Goal: Transaction & Acquisition: Obtain resource

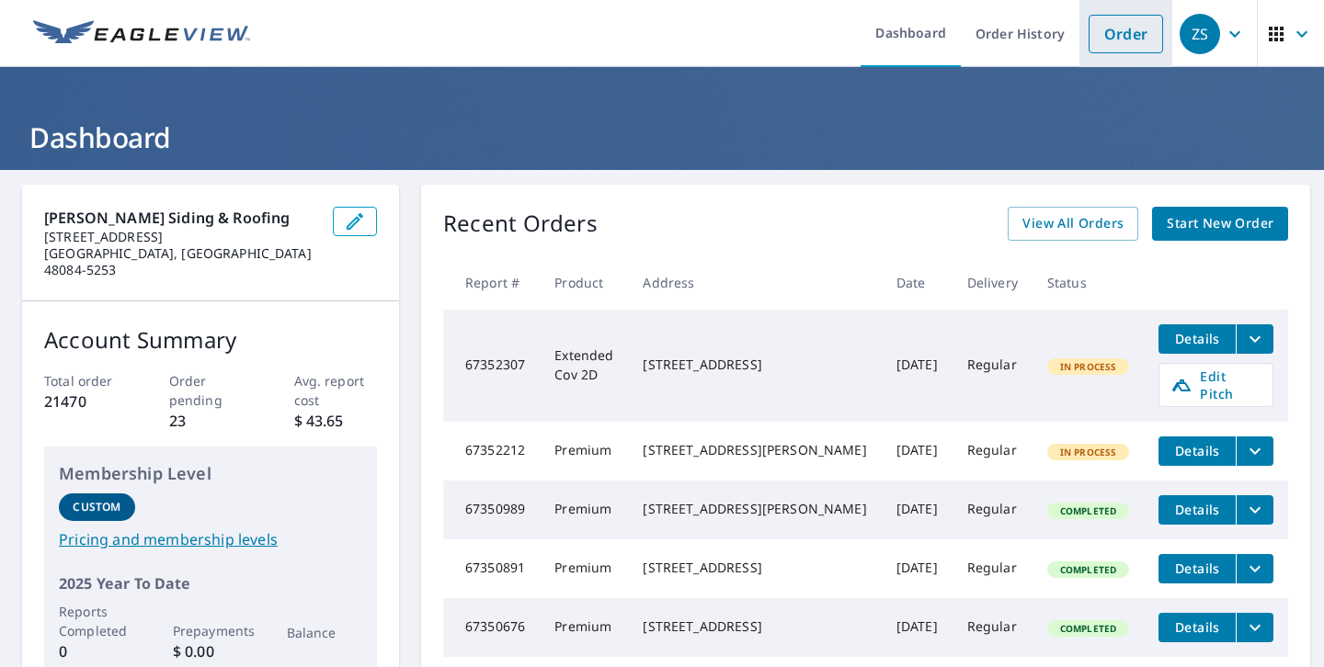
click at [1115, 35] on link "Order" at bounding box center [1125, 34] width 74 height 39
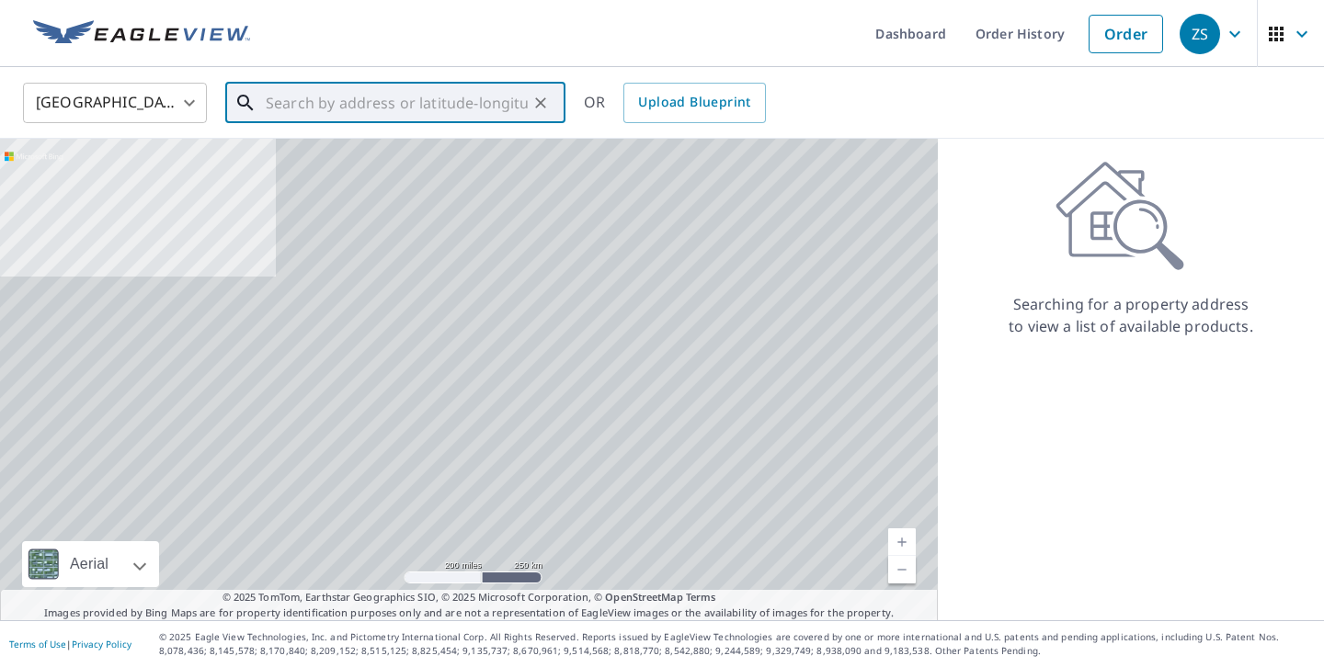
click at [415, 96] on input "text" at bounding box center [397, 102] width 262 height 51
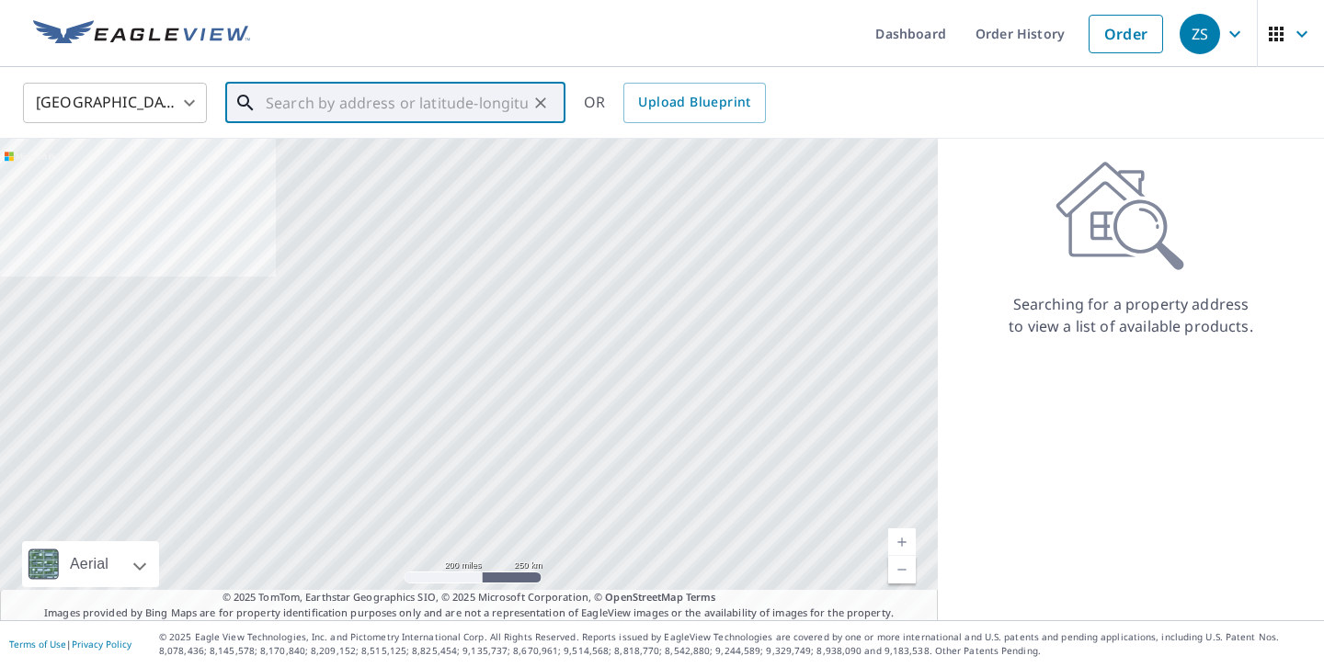
paste input "[STREET_ADDRESS]"
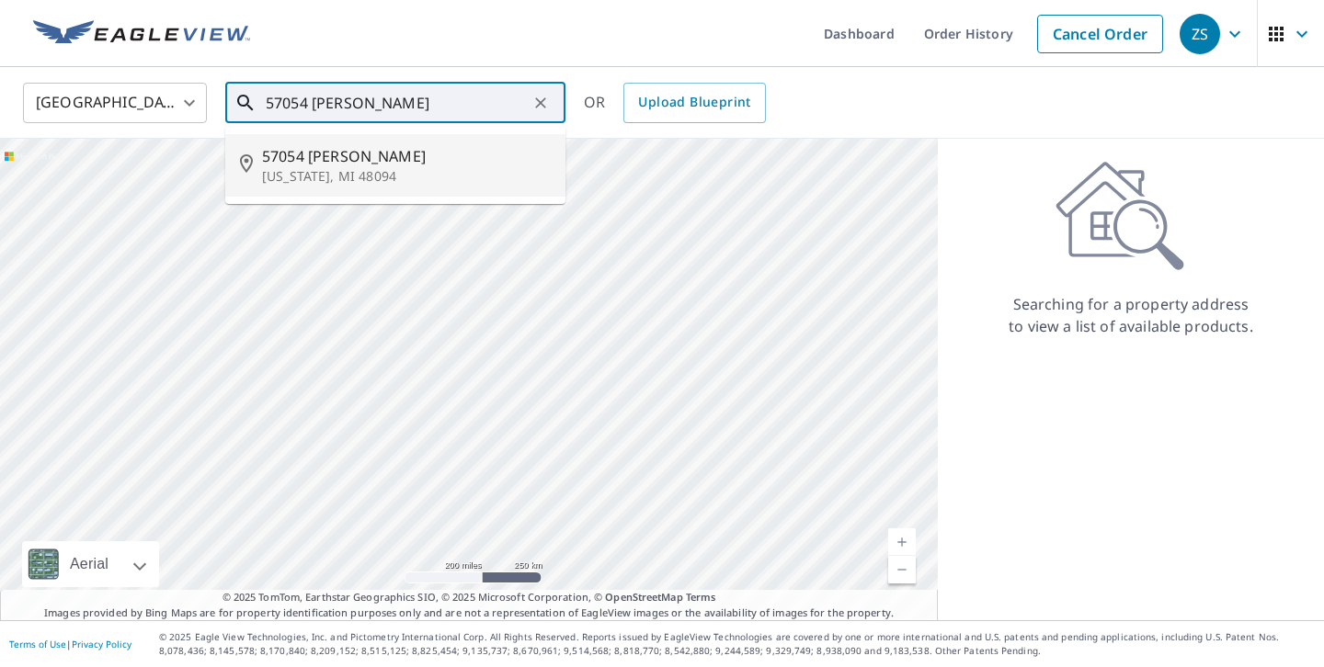
click at [423, 155] on span "57054 [PERSON_NAME]" at bounding box center [406, 156] width 289 height 22
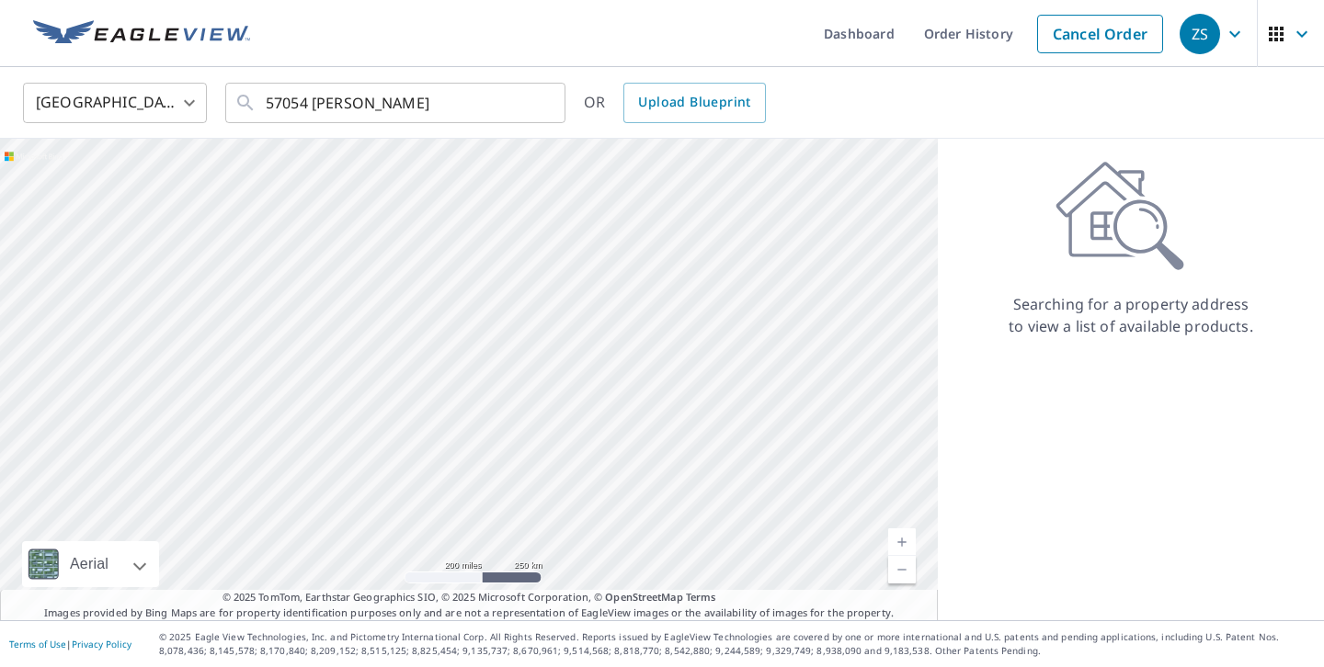
type input "[GEOGRAPHIC_DATA][PERSON_NAME][US_STATE]"
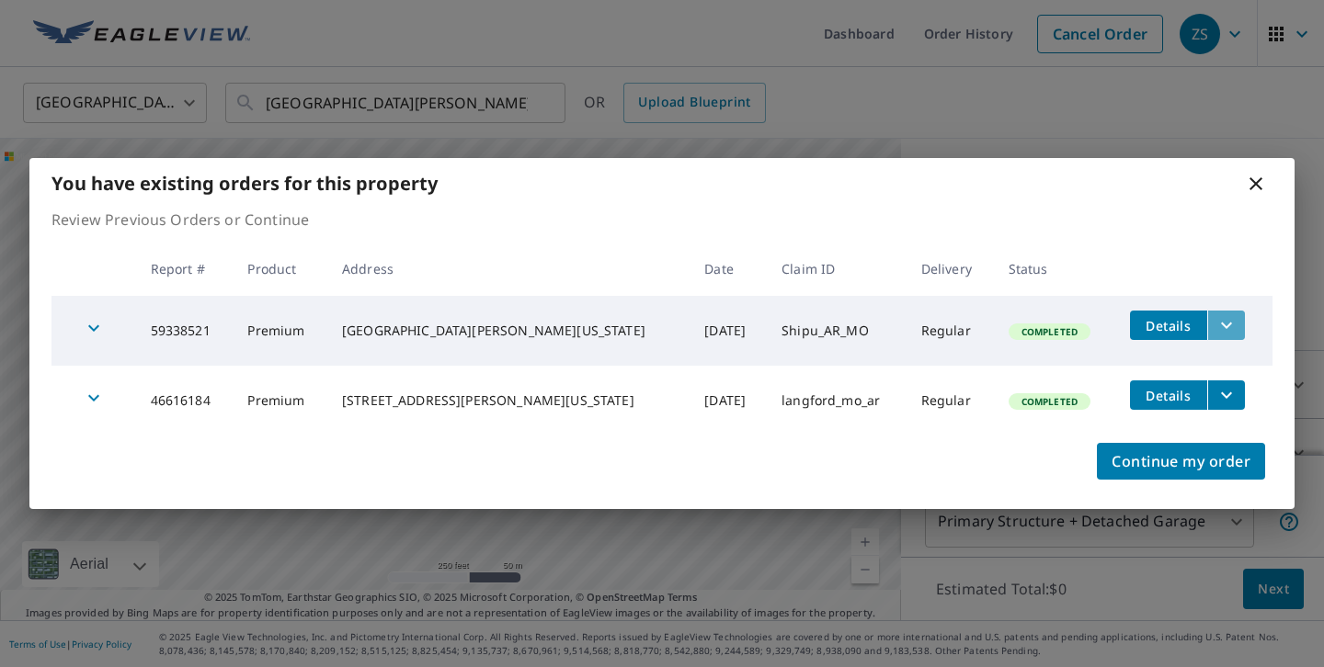
click at [1215, 332] on icon "filesDropdownBtn-59338521" at bounding box center [1226, 325] width 22 height 22
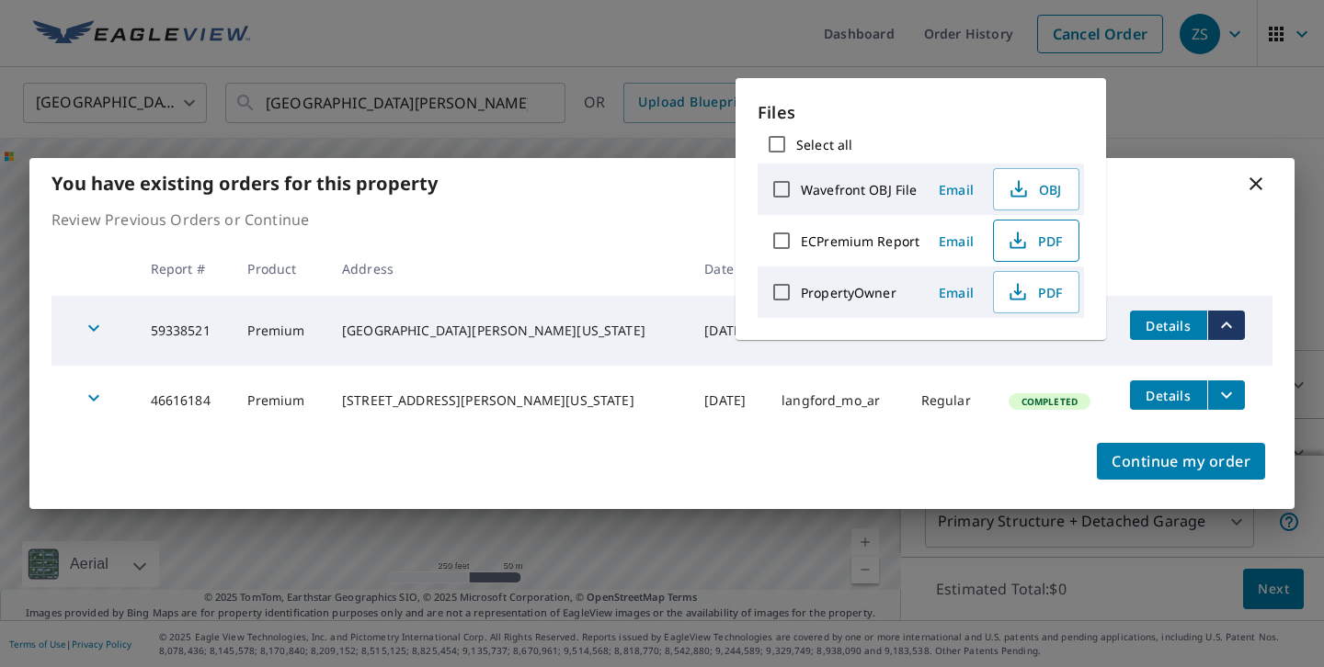
click at [1017, 244] on icon "button" at bounding box center [1018, 241] width 22 height 22
click at [1021, 288] on icon "button" at bounding box center [1018, 292] width 22 height 22
click at [1146, 195] on div "You have existing orders for this property" at bounding box center [661, 183] width 1265 height 51
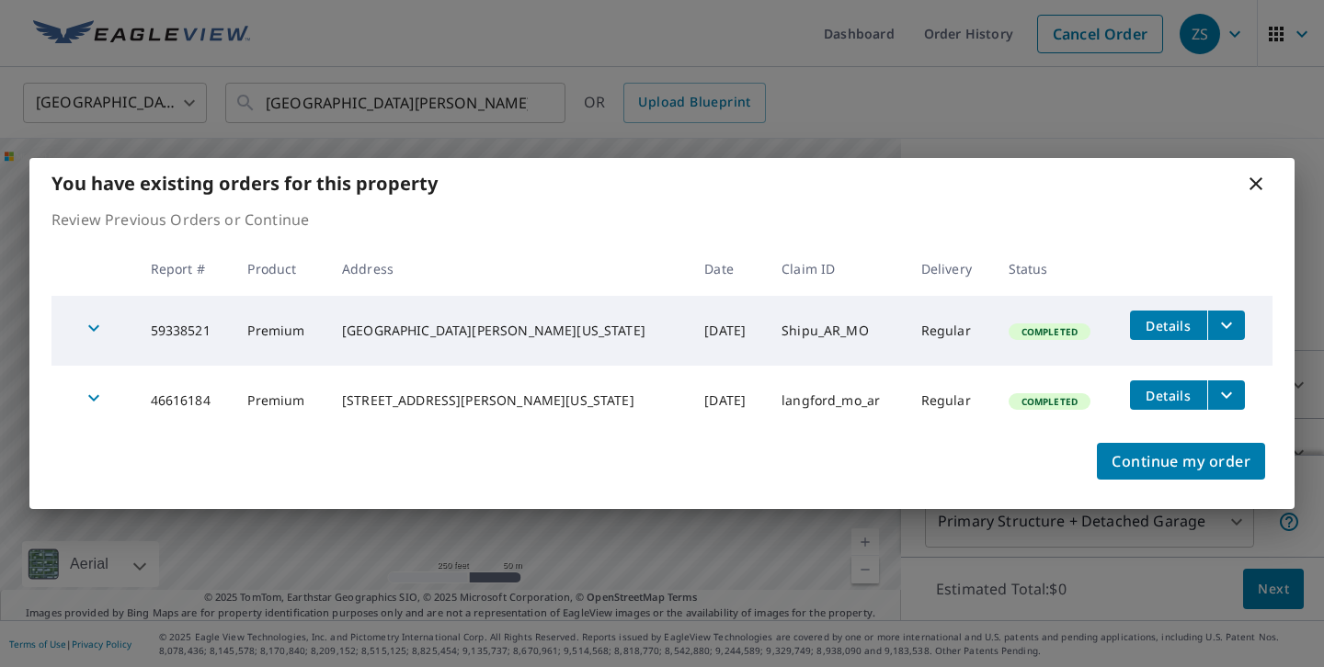
click at [1261, 182] on icon at bounding box center [1256, 184] width 22 height 22
